Goal: Complete application form

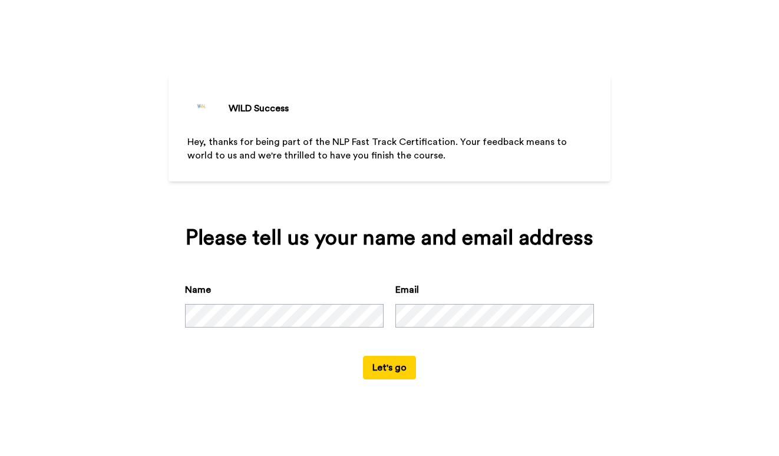
click at [382, 369] on button "Let's go" at bounding box center [389, 368] width 53 height 24
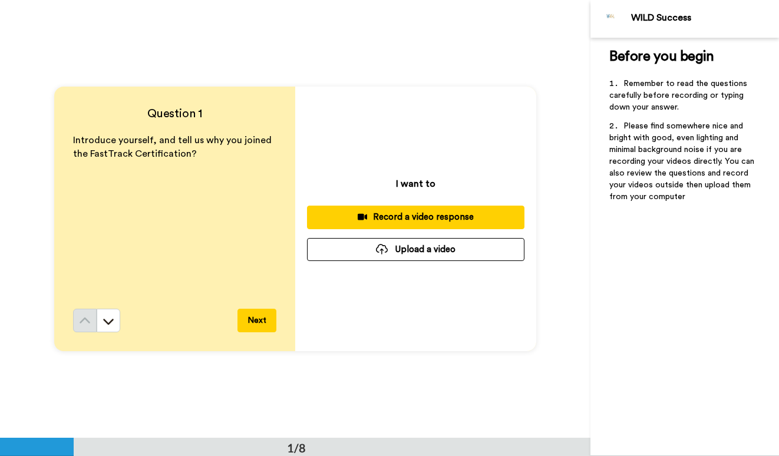
click at [428, 252] on button "Upload a video" at bounding box center [416, 249] width 218 height 23
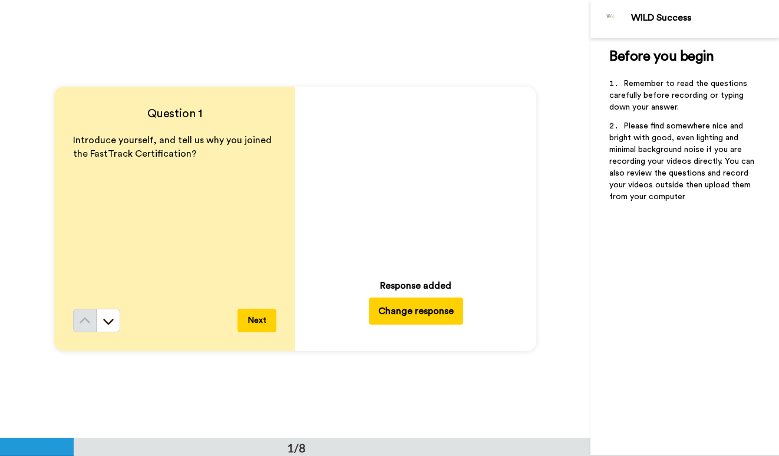
click at [258, 321] on button "Next" at bounding box center [257, 321] width 39 height 24
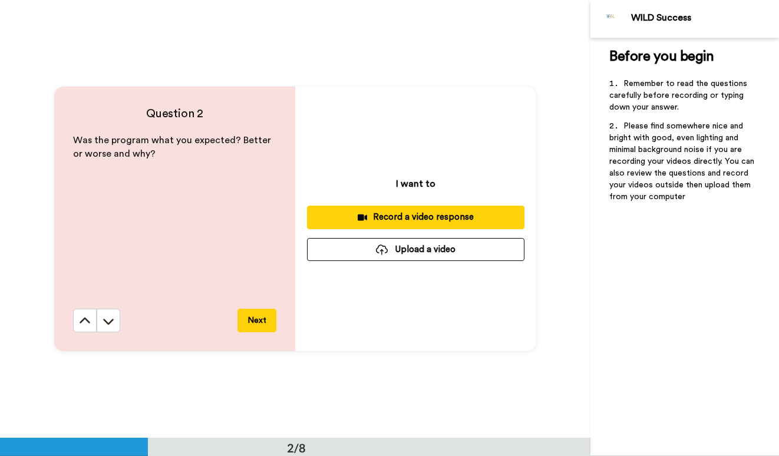
scroll to position [439, 0]
click at [357, 253] on button "Upload a video" at bounding box center [416, 249] width 218 height 23
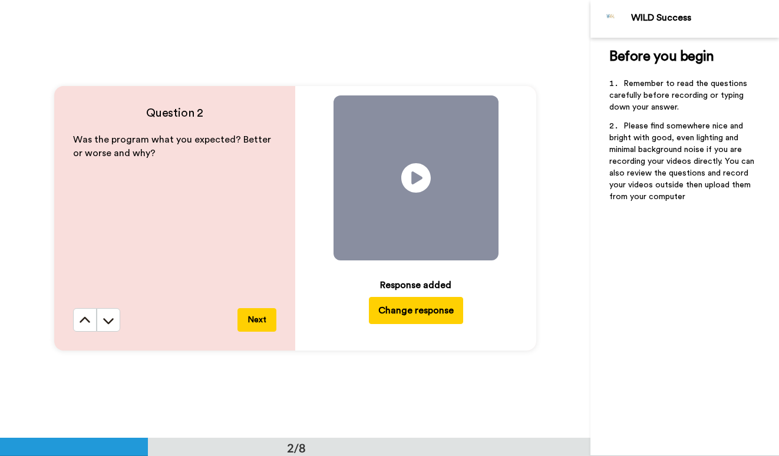
click at [257, 323] on button "Next" at bounding box center [257, 320] width 39 height 24
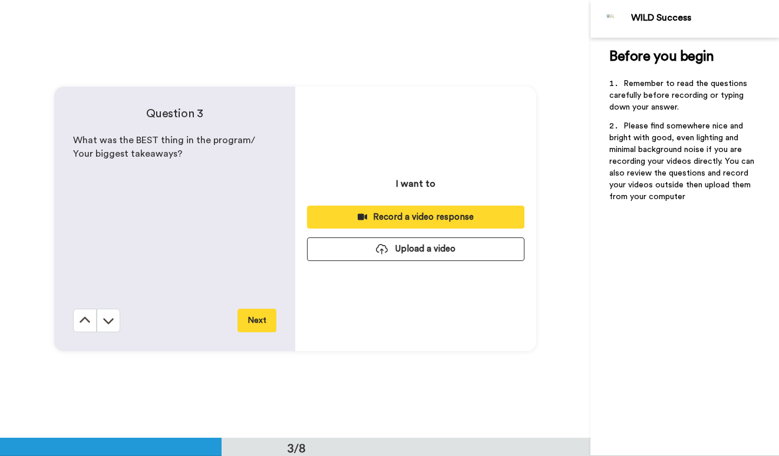
scroll to position [877, 0]
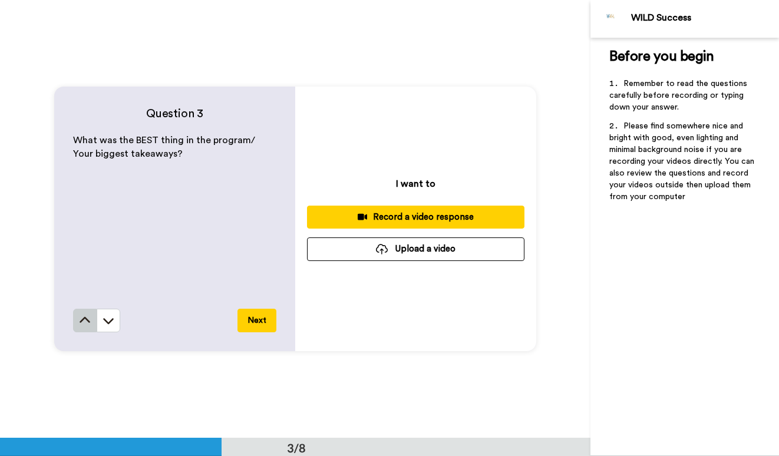
click at [86, 320] on icon at bounding box center [85, 321] width 12 height 12
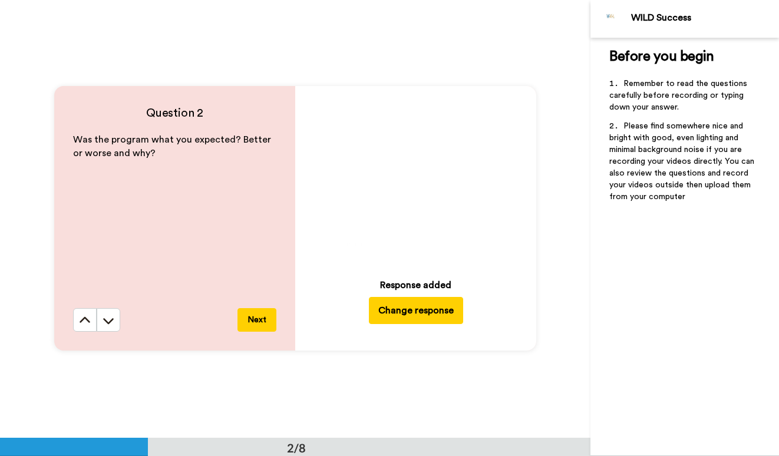
click at [86, 320] on icon at bounding box center [85, 321] width 12 height 12
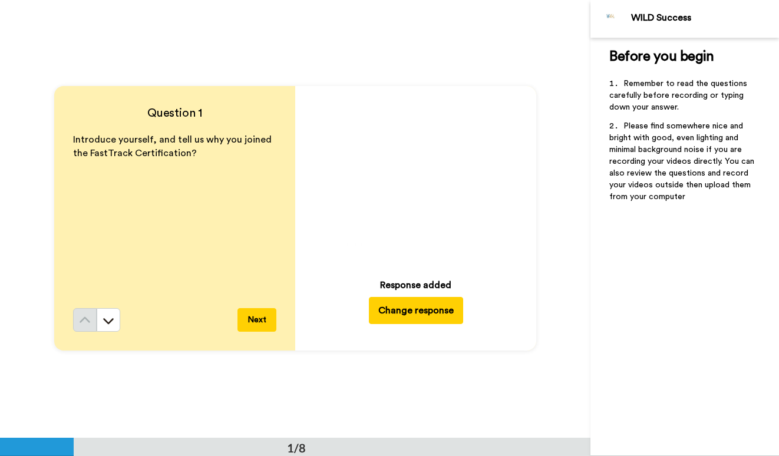
scroll to position [0, 0]
click at [113, 318] on icon at bounding box center [109, 321] width 12 height 12
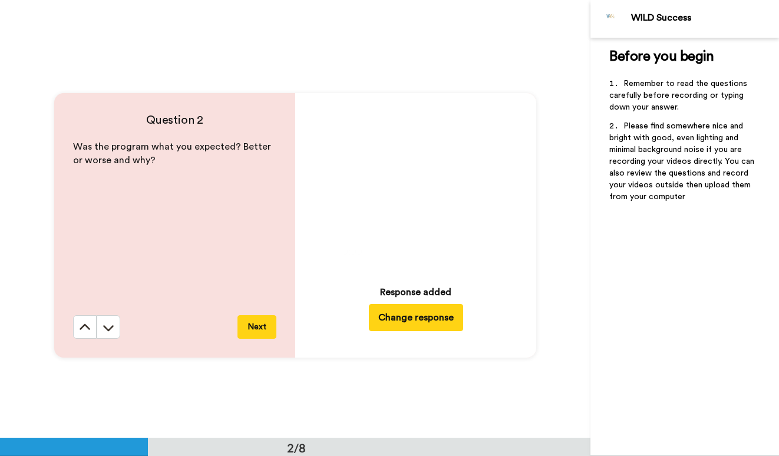
scroll to position [439, 0]
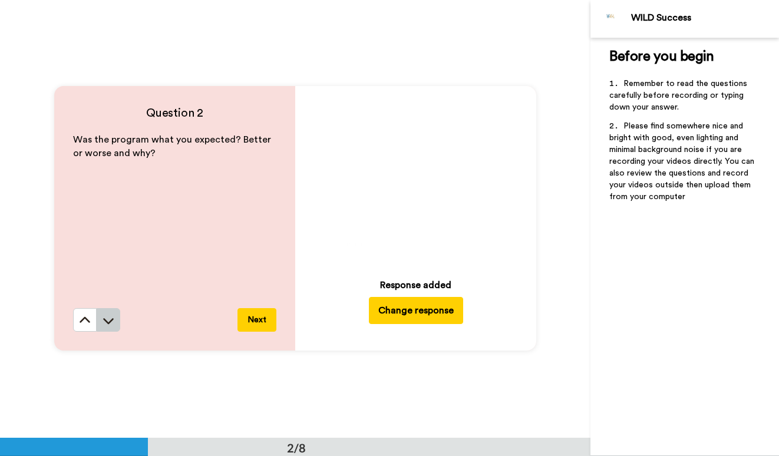
click at [113, 321] on icon at bounding box center [109, 321] width 12 height 12
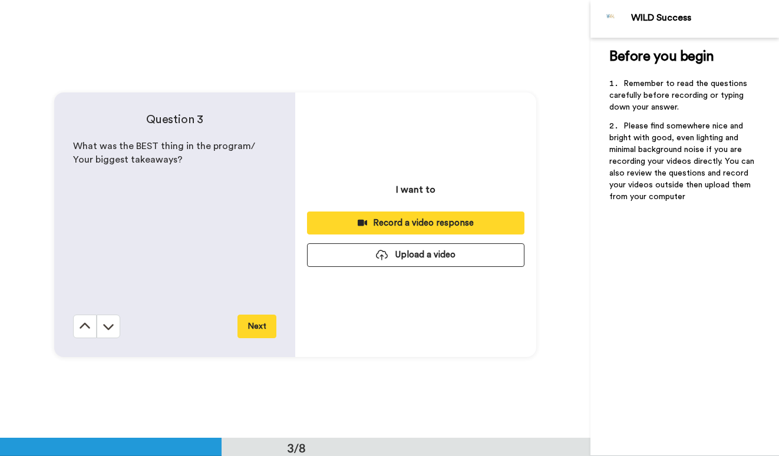
scroll to position [877, 0]
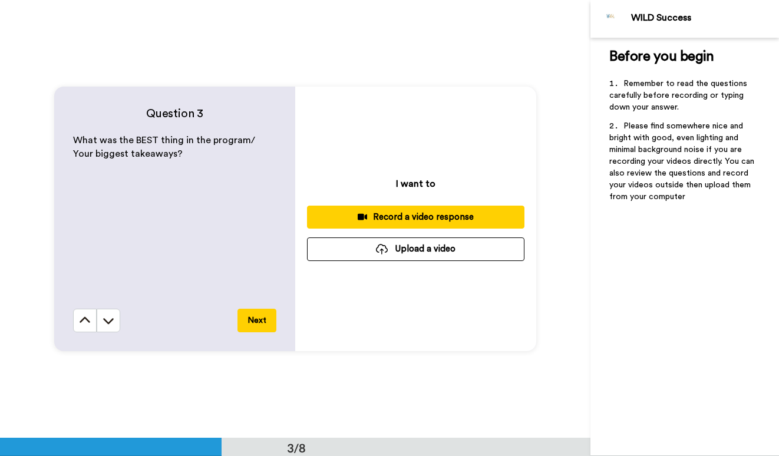
click at [113, 321] on icon at bounding box center [109, 321] width 12 height 12
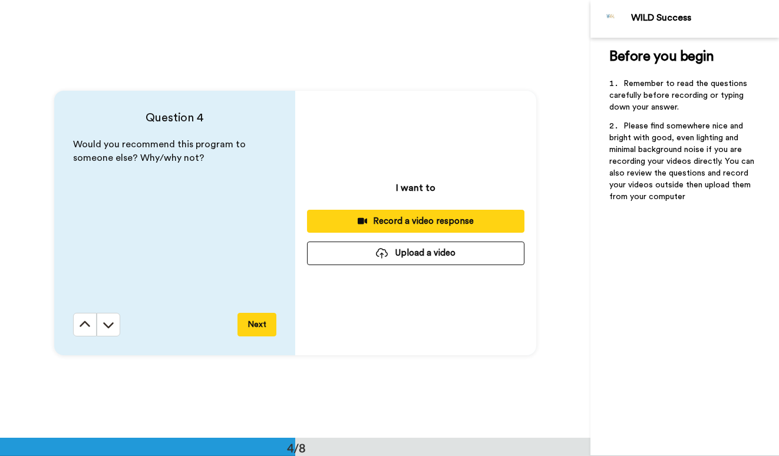
scroll to position [1315, 0]
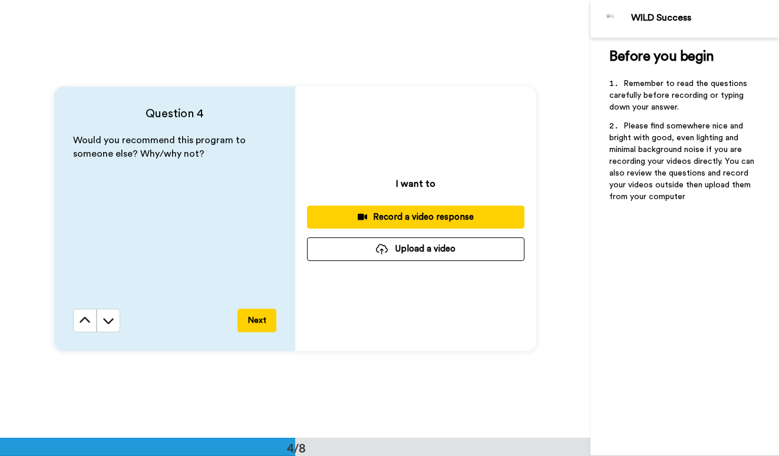
click at [113, 321] on icon at bounding box center [109, 321] width 12 height 12
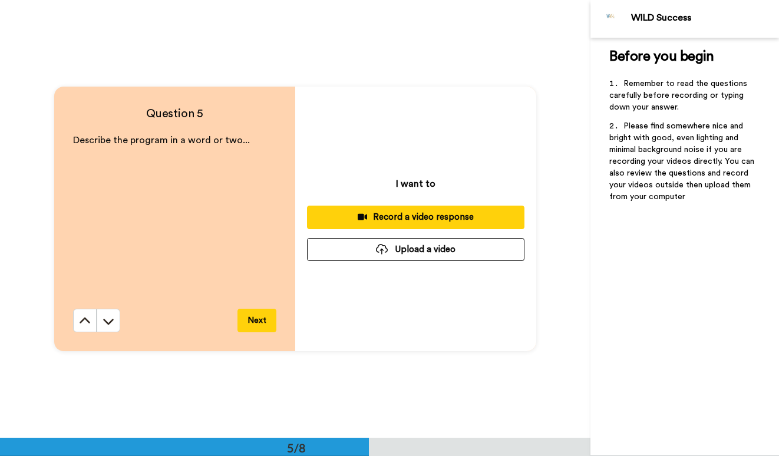
scroll to position [1754, 0]
click at [113, 321] on icon at bounding box center [109, 321] width 12 height 12
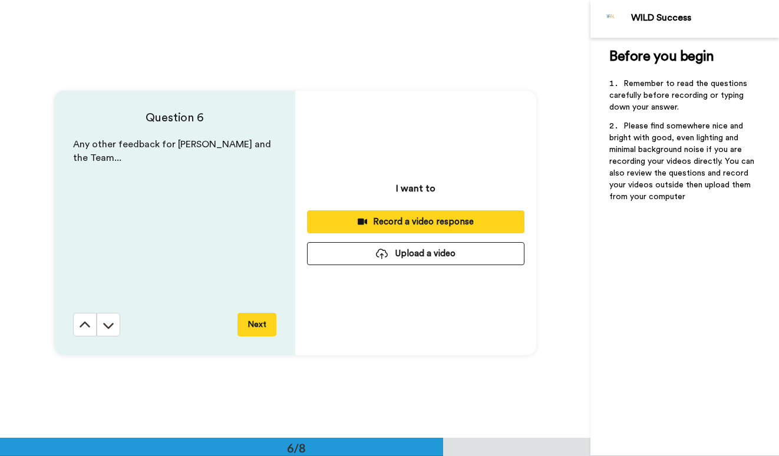
scroll to position [2192, 0]
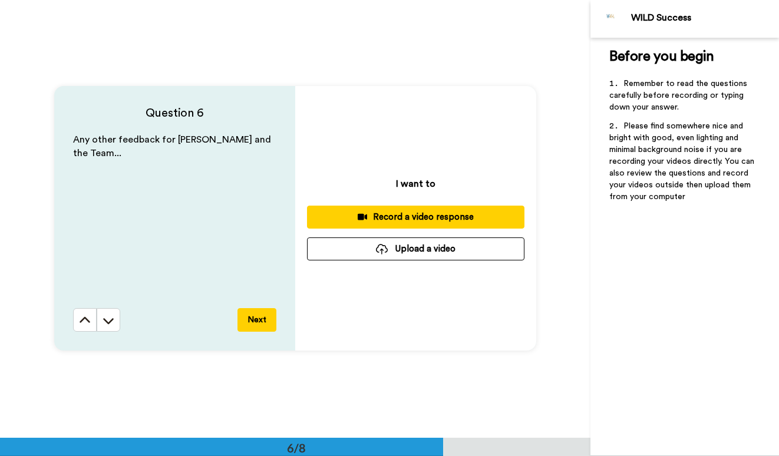
click at [113, 321] on icon at bounding box center [109, 321] width 12 height 12
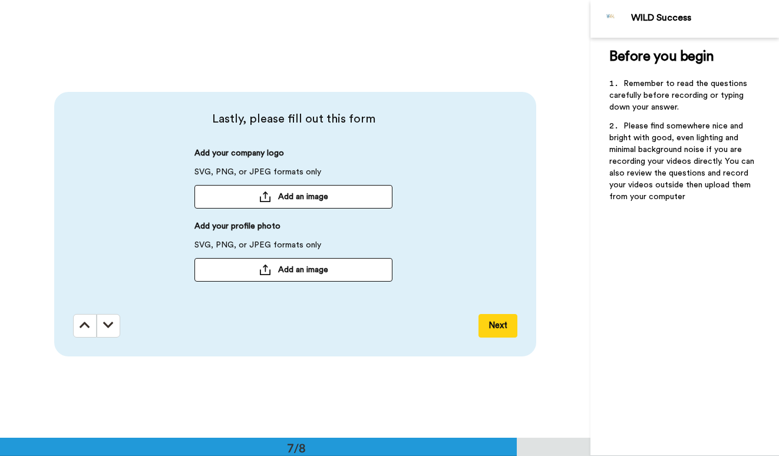
scroll to position [2630, 0]
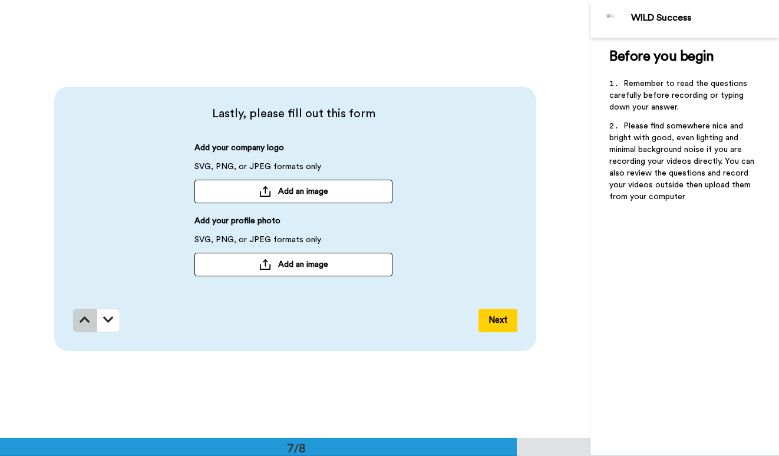
click at [85, 323] on icon at bounding box center [85, 320] width 11 height 12
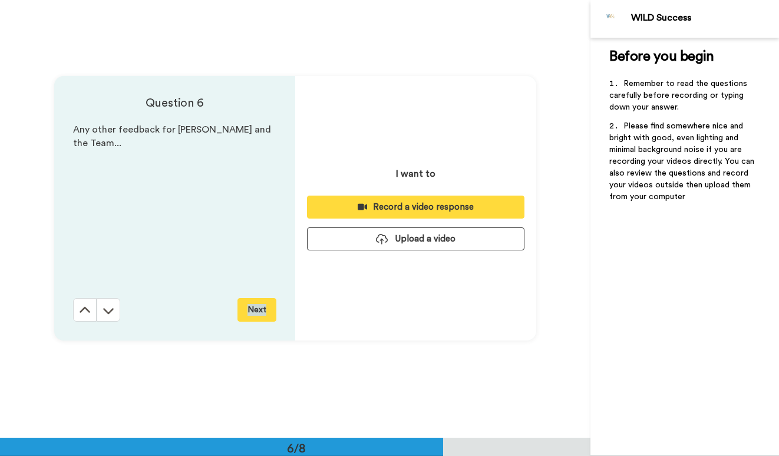
click at [85, 323] on div "Question 6 Any other feedback for [PERSON_NAME] and the Team... Next I want to …" at bounding box center [295, 208] width 591 height 438
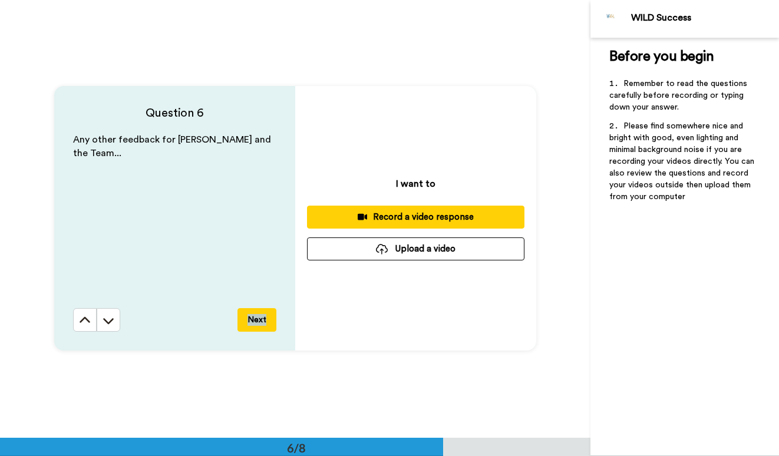
click at [85, 323] on icon at bounding box center [85, 321] width 12 height 12
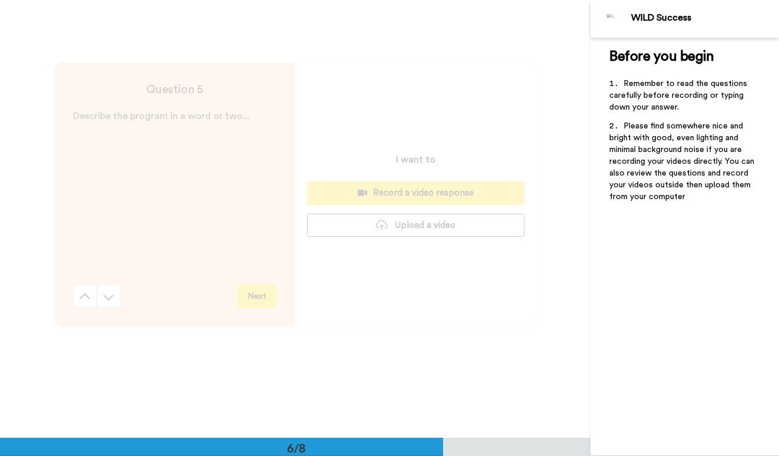
click at [85, 323] on div "Question 5 Describe the program in a word or two... Next I want to Record a vid…" at bounding box center [295, 195] width 591 height 438
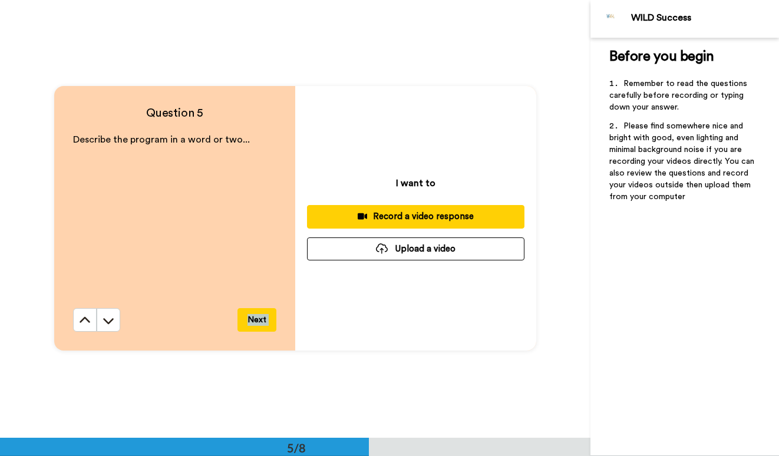
click at [85, 323] on icon at bounding box center [85, 321] width 12 height 12
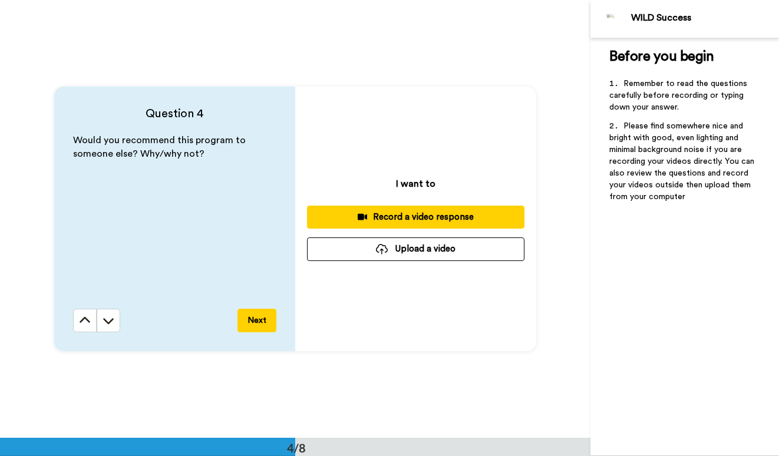
click at [85, 323] on icon at bounding box center [85, 321] width 12 height 12
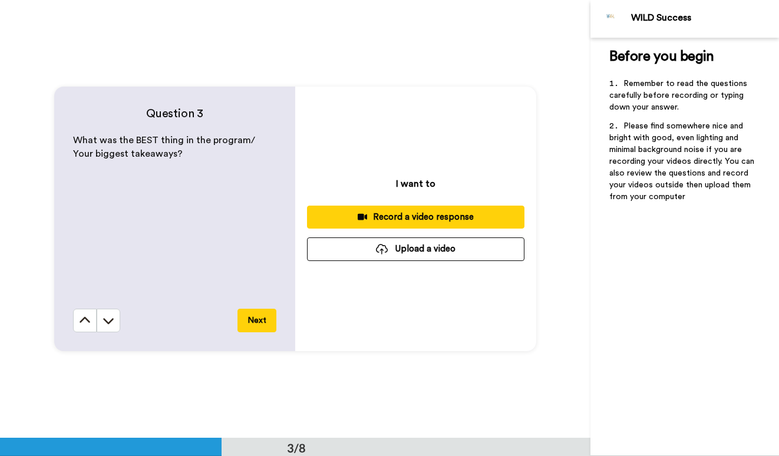
click at [85, 323] on icon at bounding box center [85, 321] width 12 height 12
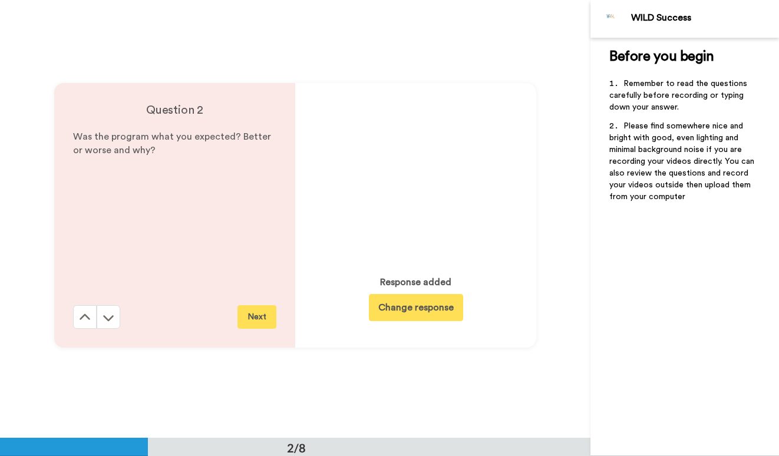
scroll to position [439, 0]
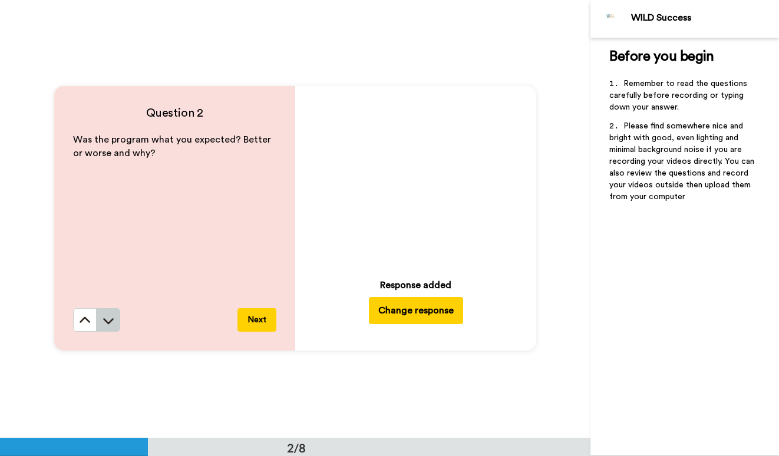
click at [109, 324] on icon at bounding box center [109, 321] width 12 height 12
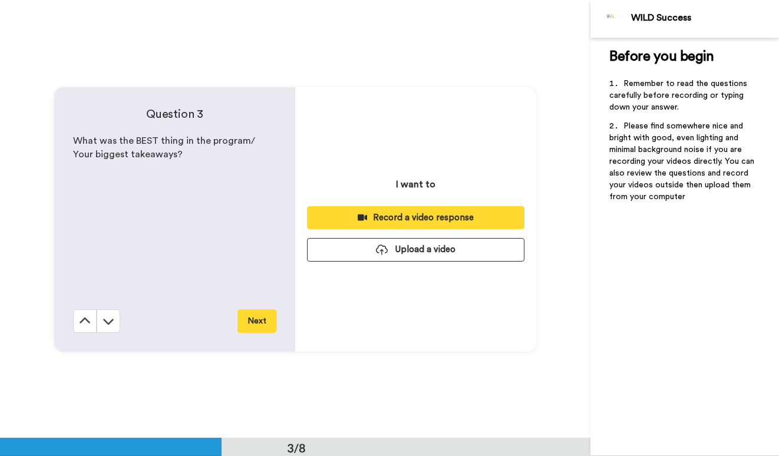
scroll to position [877, 0]
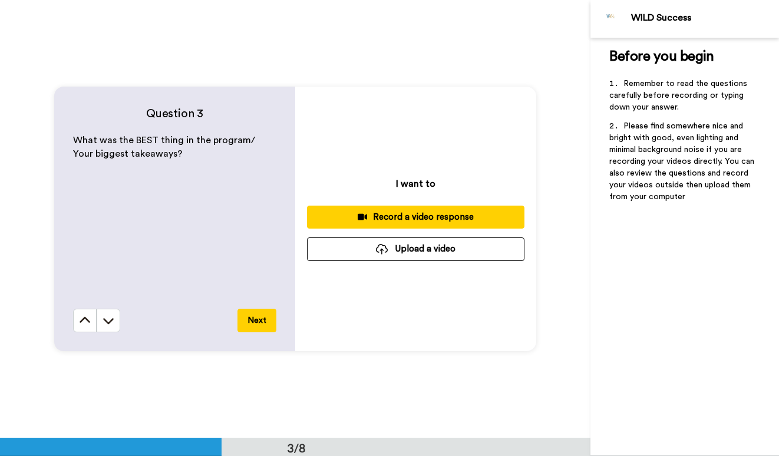
click at [370, 251] on button "Upload a video" at bounding box center [416, 249] width 218 height 23
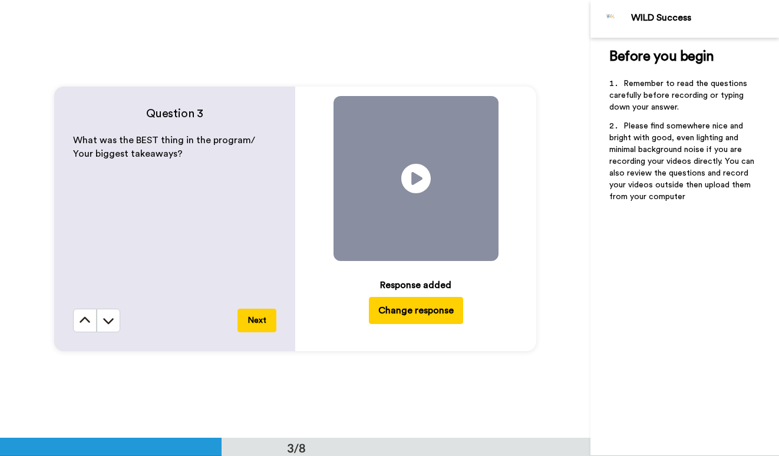
click at [257, 320] on button "Next" at bounding box center [257, 321] width 39 height 24
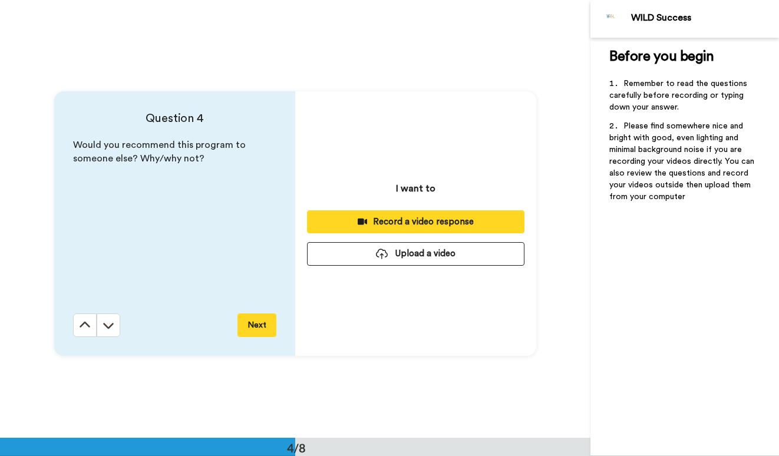
scroll to position [1315, 0]
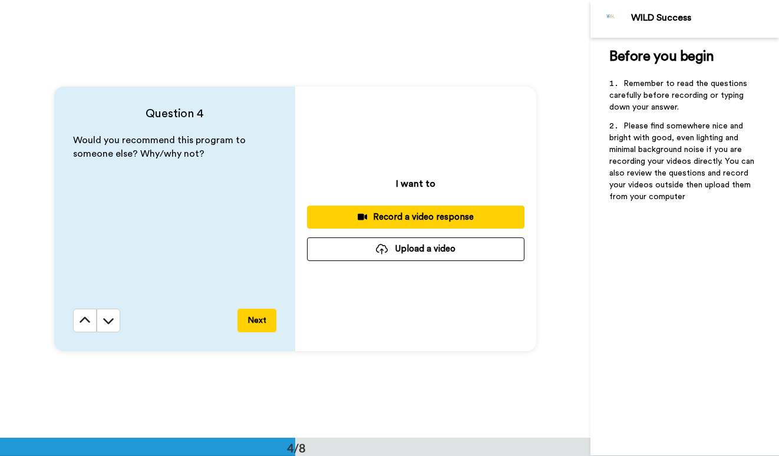
click at [380, 251] on div at bounding box center [382, 249] width 12 height 11
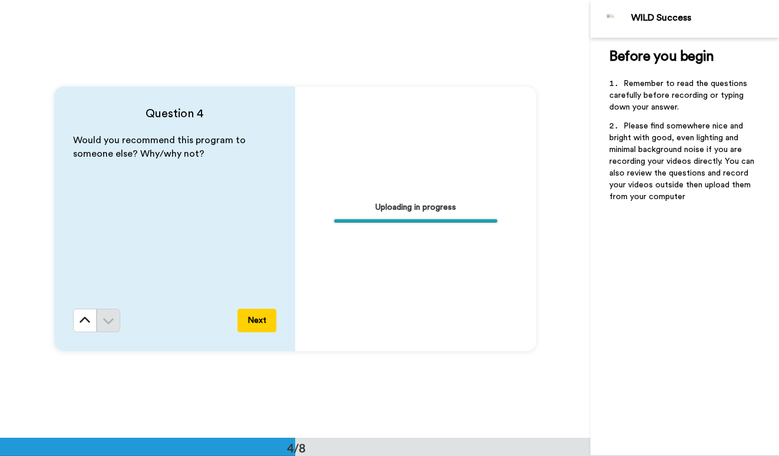
click at [259, 323] on button "Next" at bounding box center [257, 321] width 39 height 24
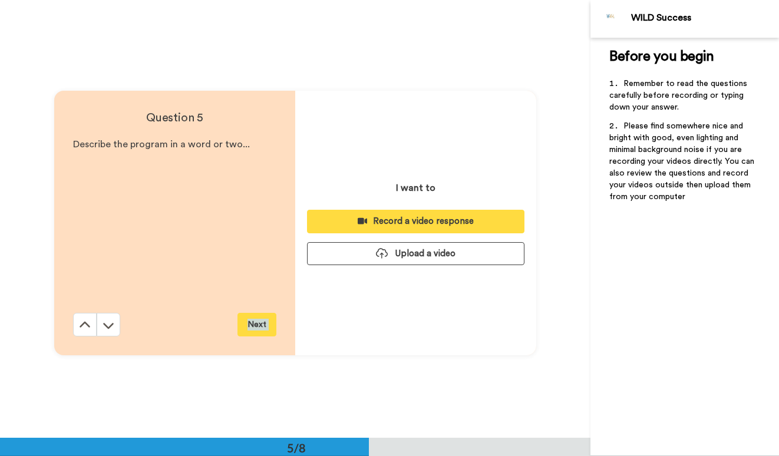
scroll to position [1754, 0]
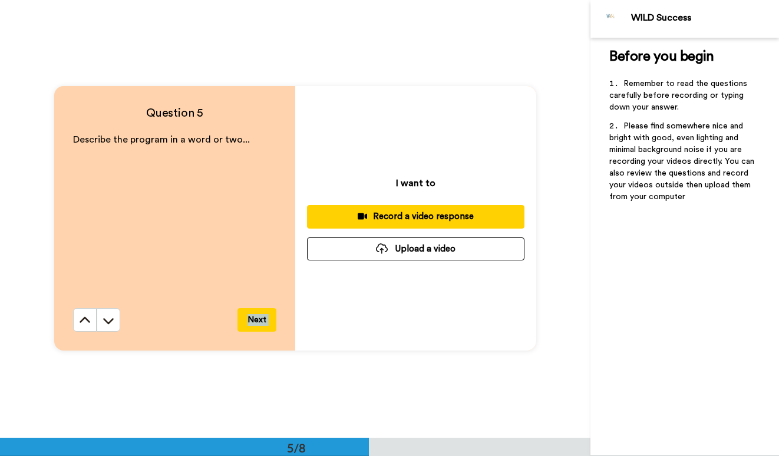
click at [369, 245] on button "Upload a video" at bounding box center [416, 249] width 218 height 23
click at [317, 251] on button "Upload a video" at bounding box center [416, 249] width 218 height 23
click at [370, 251] on button "Upload a video" at bounding box center [416, 249] width 218 height 23
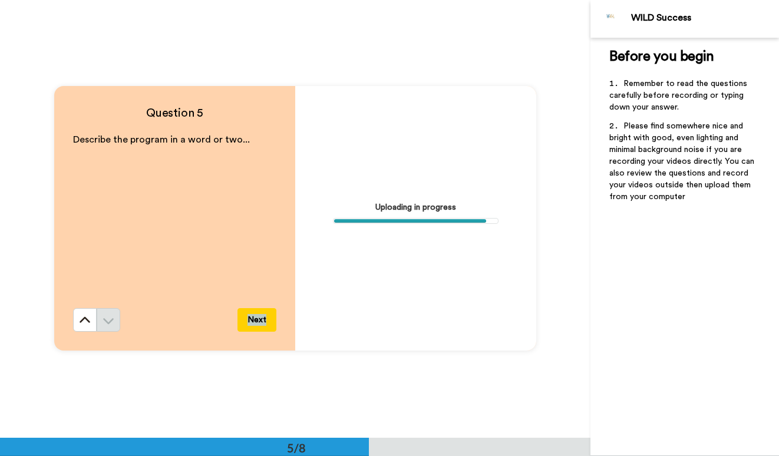
click at [200, 330] on div "Next" at bounding box center [174, 320] width 203 height 24
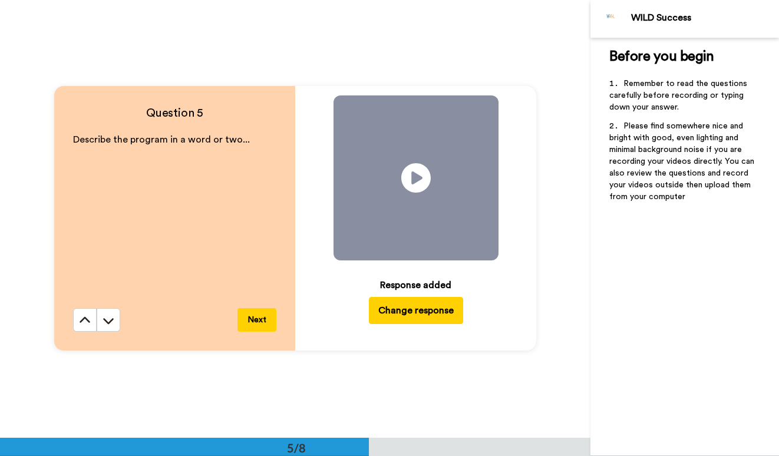
click at [254, 320] on button "Next" at bounding box center [257, 320] width 39 height 24
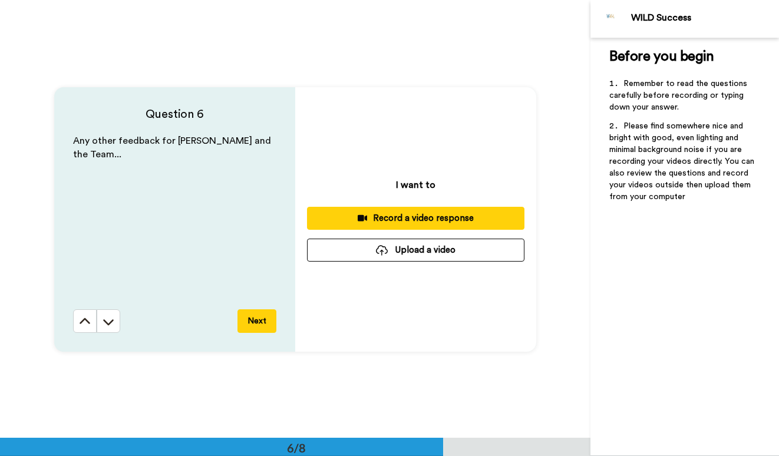
scroll to position [2192, 0]
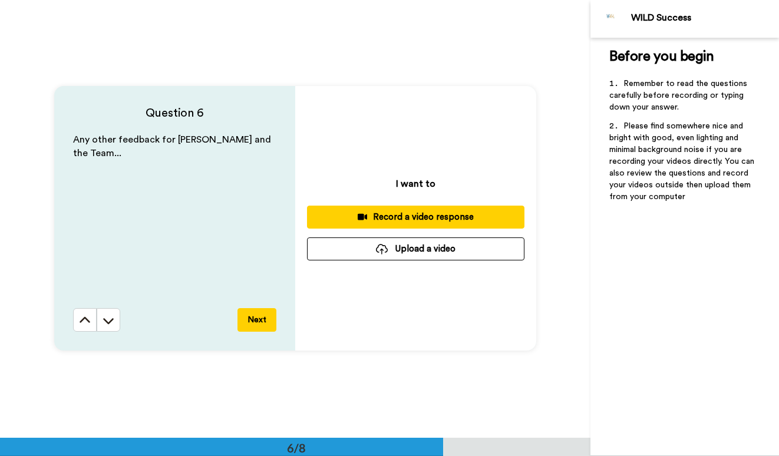
click at [361, 247] on button "Upload a video" at bounding box center [416, 249] width 218 height 23
click at [322, 251] on button "Upload a video" at bounding box center [416, 249] width 218 height 23
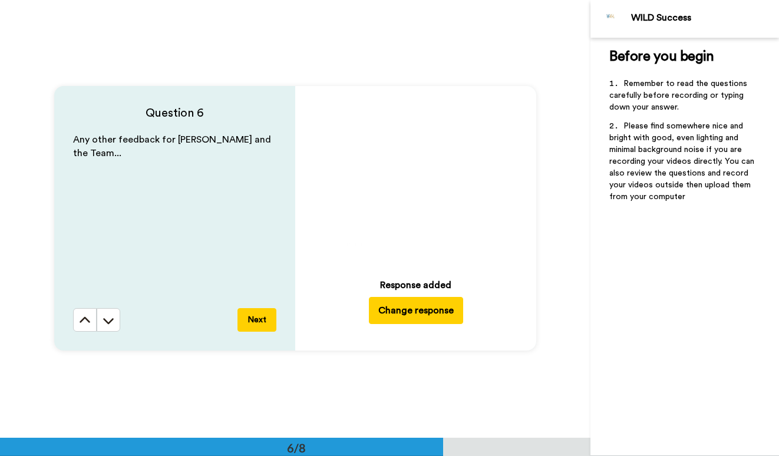
click at [249, 320] on button "Next" at bounding box center [257, 320] width 39 height 24
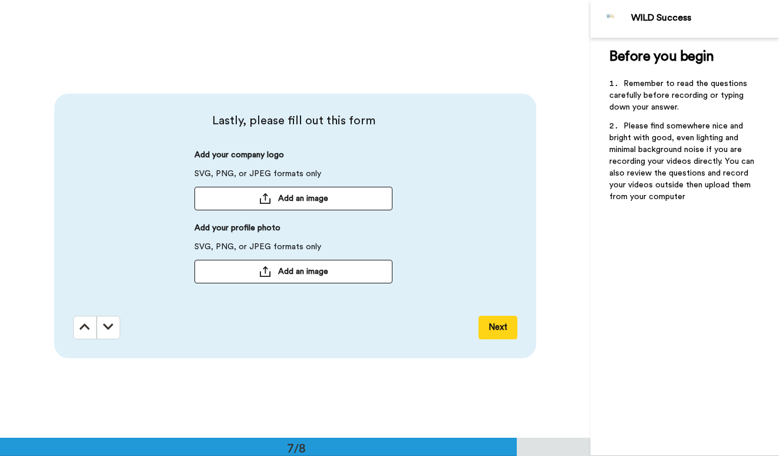
scroll to position [2630, 0]
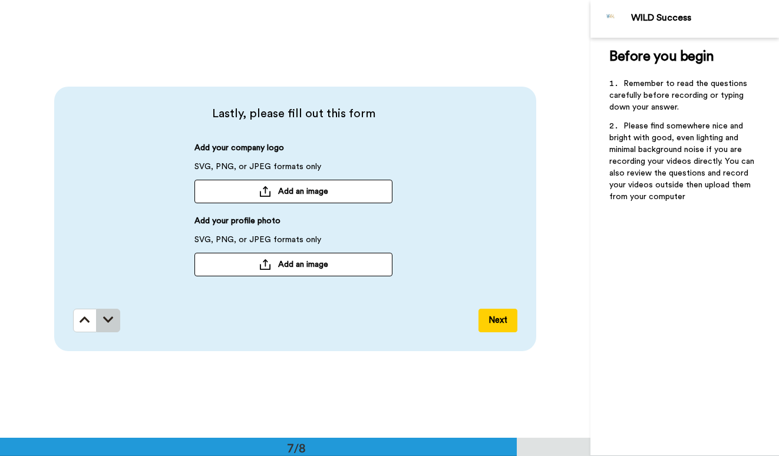
click at [116, 321] on button at bounding box center [109, 321] width 24 height 24
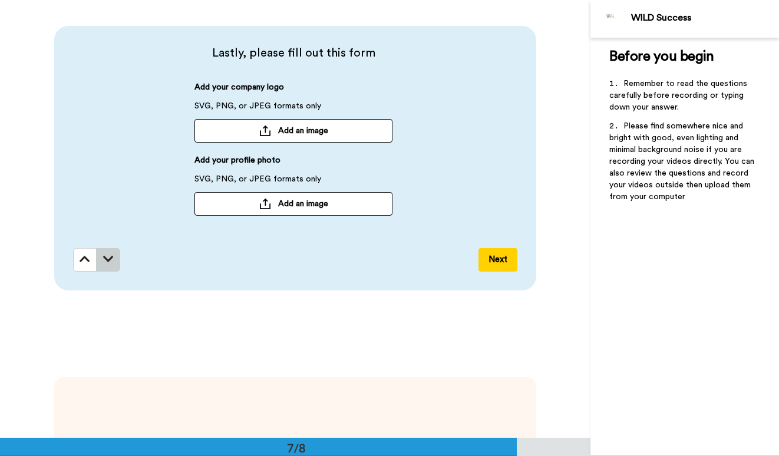
scroll to position [2689, 0]
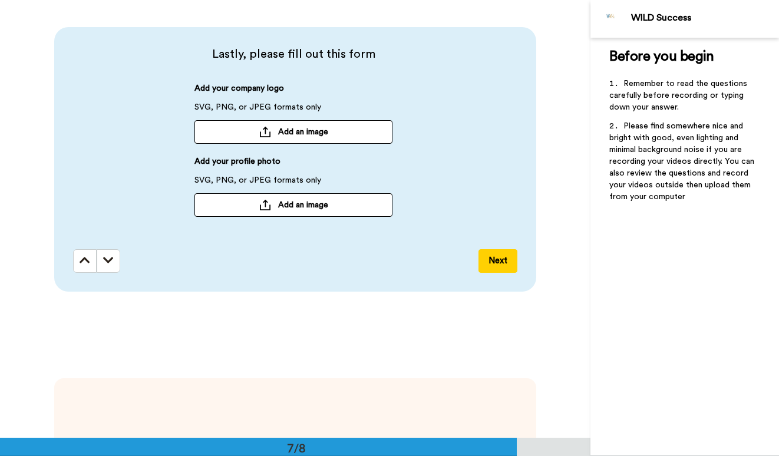
click at [282, 205] on span "Add an image" at bounding box center [303, 205] width 50 height 12
click at [250, 201] on button "Add an image" at bounding box center [294, 205] width 198 height 24
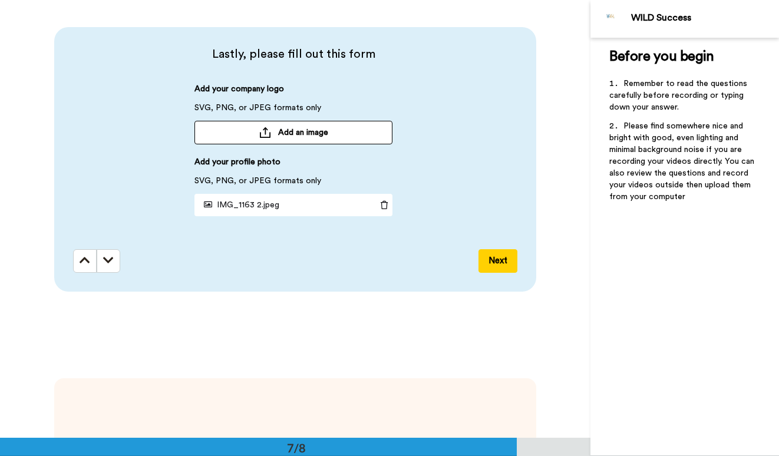
click at [495, 259] on button "Next" at bounding box center [498, 261] width 39 height 24
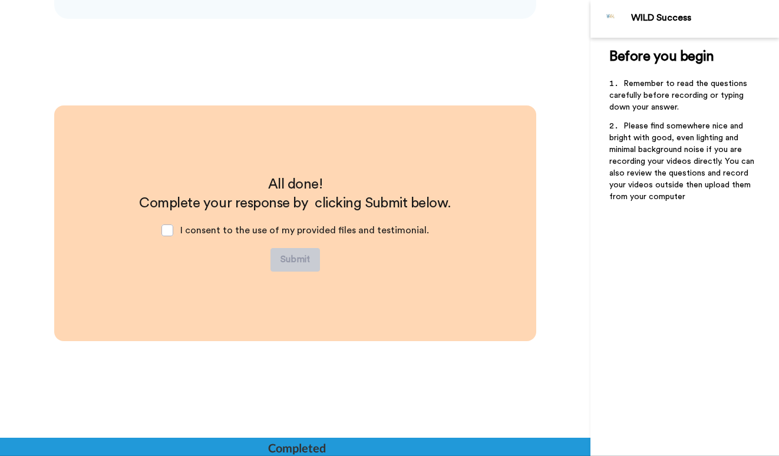
scroll to position [2967, 0]
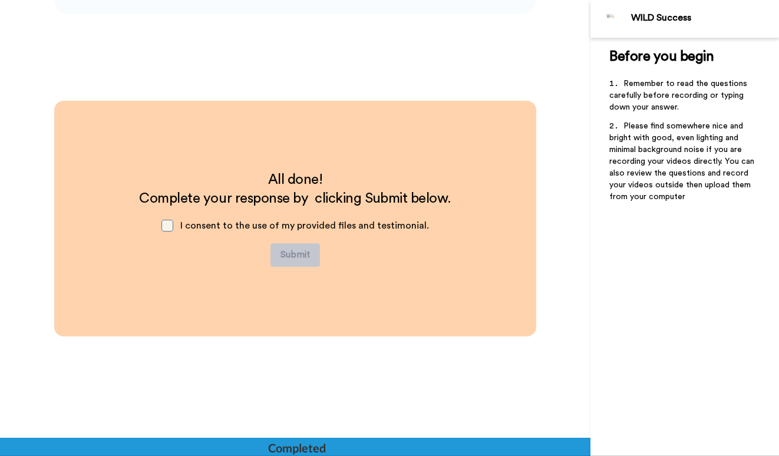
click at [173, 229] on span at bounding box center [168, 226] width 12 height 12
click at [302, 255] on button "Submit" at bounding box center [296, 256] width 50 height 24
